Goal: Submit feedback/report problem: Submit feedback/report problem

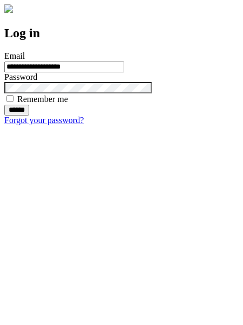
type input "**********"
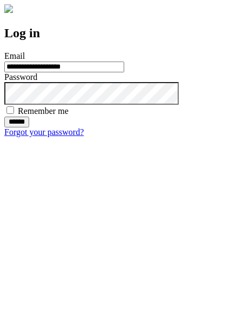
click at [29, 128] on input "******" at bounding box center [16, 122] width 25 height 11
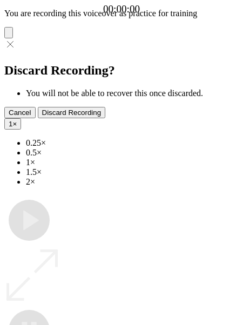
type input "**********"
